Goal: Book appointment/travel/reservation

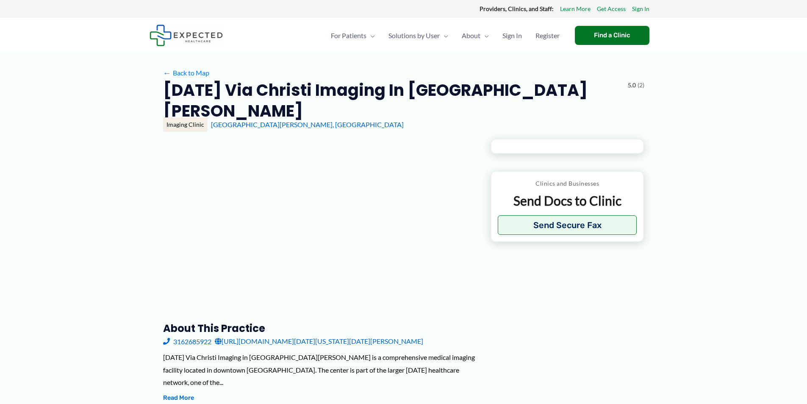
type input "**********"
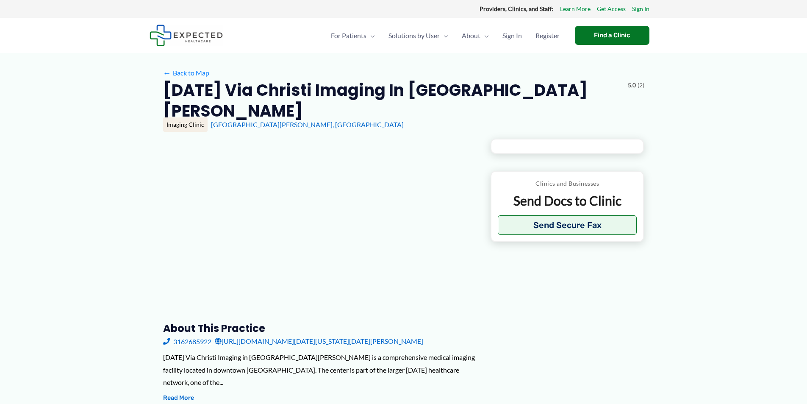
type input "**********"
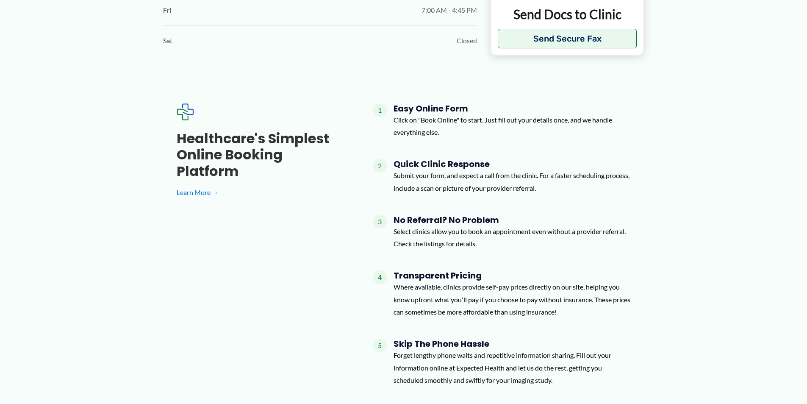
scroll to position [560, 0]
